Goal: Transaction & Acquisition: Purchase product/service

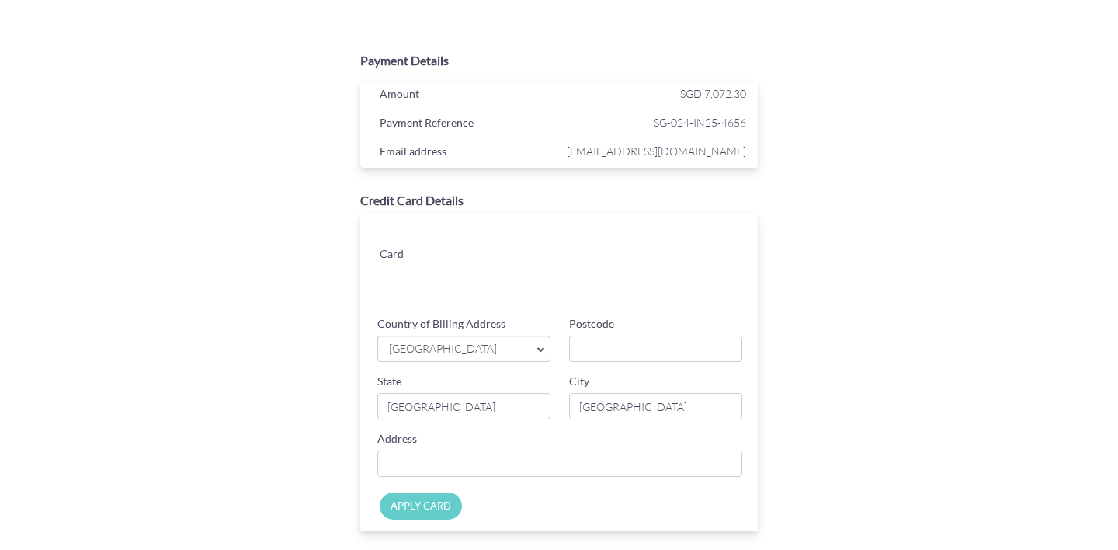
click at [492, 352] on span "[GEOGRAPHIC_DATA]" at bounding box center [455, 349] width 137 height 16
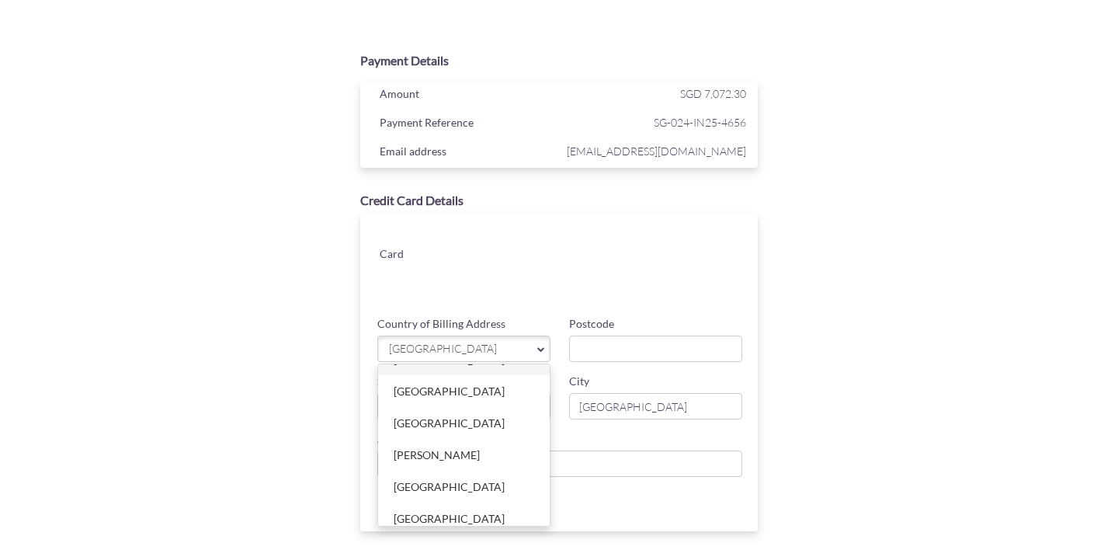
scroll to position [1351, 0]
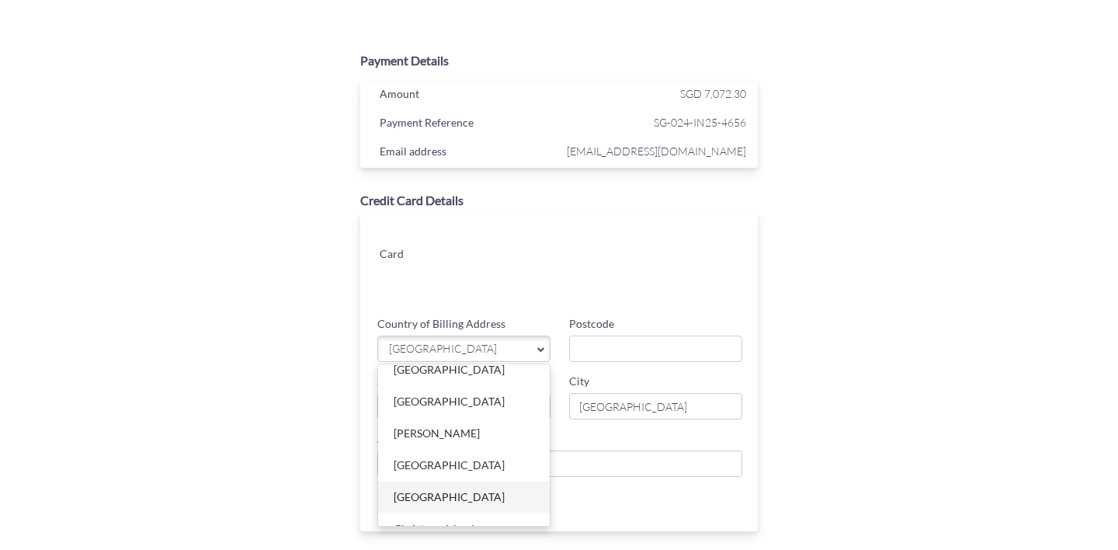
click at [416, 494] on link "[GEOGRAPHIC_DATA]" at bounding box center [464, 496] width 172 height 31
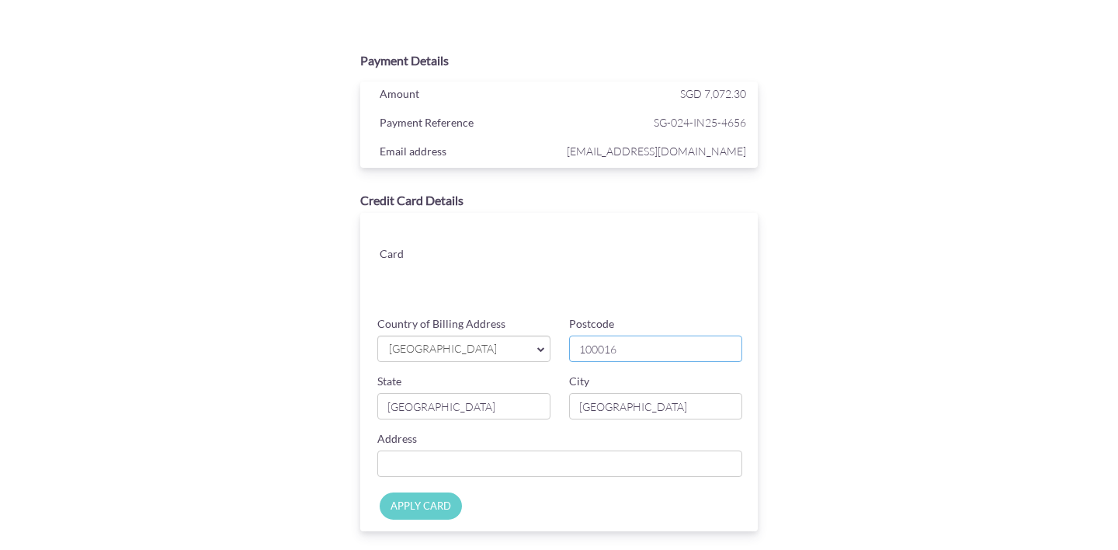
type input "100016"
type input "S"
type input "[GEOGRAPHIC_DATA]"
click at [650, 400] on input "[GEOGRAPHIC_DATA]" at bounding box center [655, 406] width 173 height 26
type input "S"
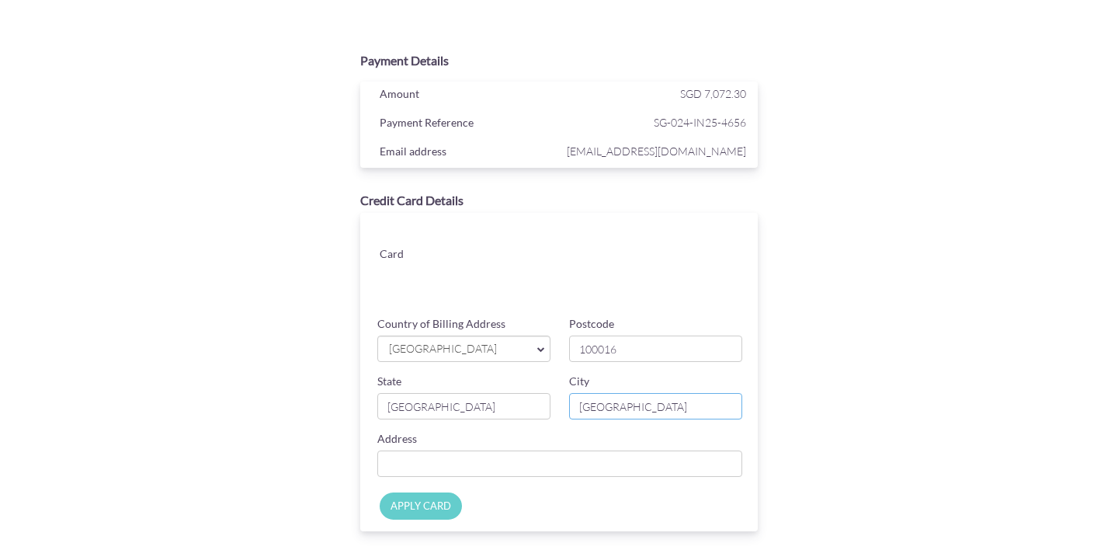
type input "[GEOGRAPHIC_DATA]"
type input "48-Nanshiliju,[GEOGRAPHIC_DATA]"
click at [441, 509] on input "APPLY CARD" at bounding box center [421, 505] width 82 height 27
type input "Applying..."
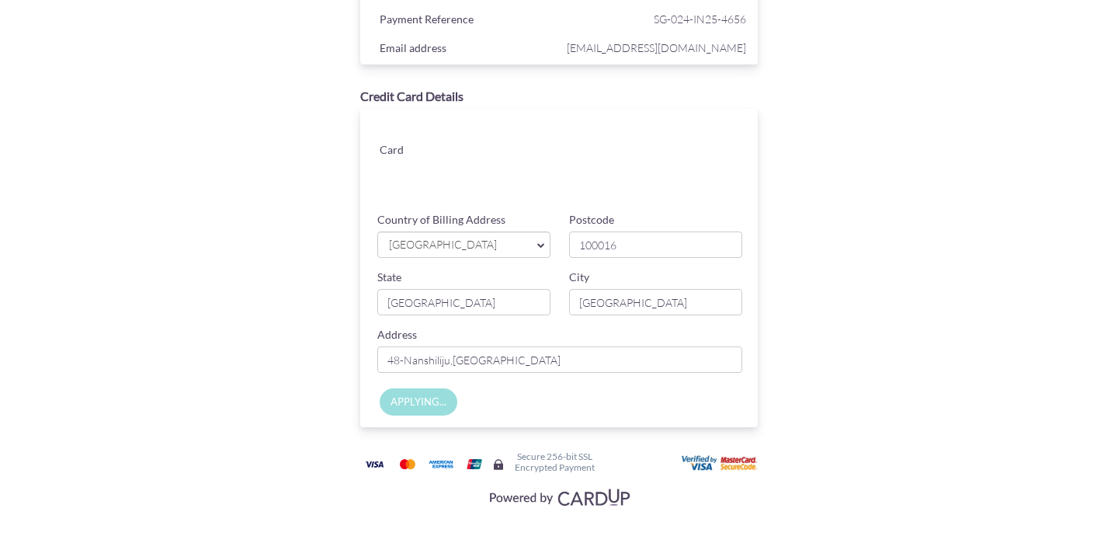
scroll to position [21, 0]
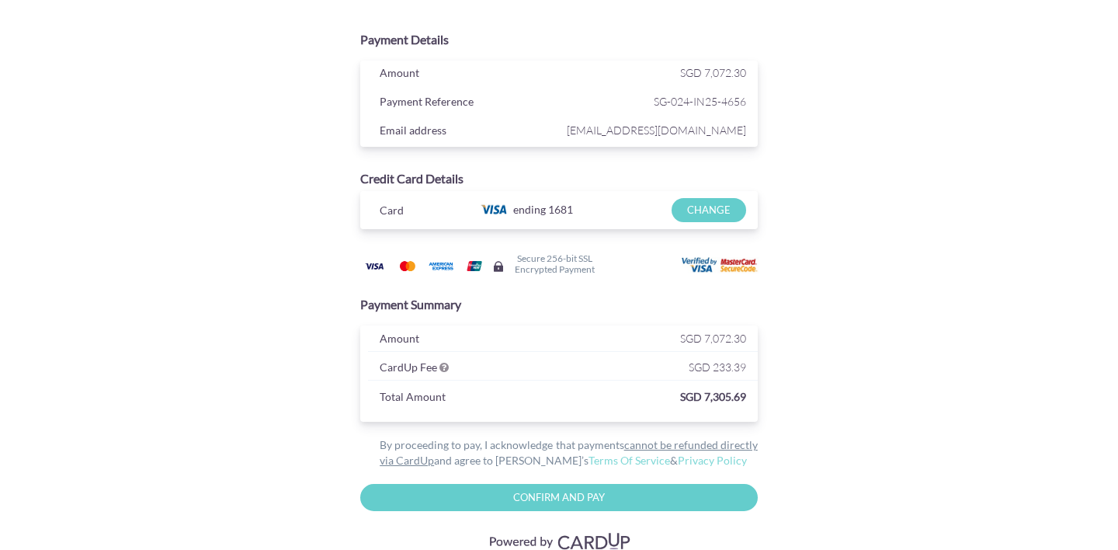
click at [535, 504] on input "Confirm and Pay" at bounding box center [558, 497] width 397 height 27
type input "Please wait..."
